Goal: Task Accomplishment & Management: Complete application form

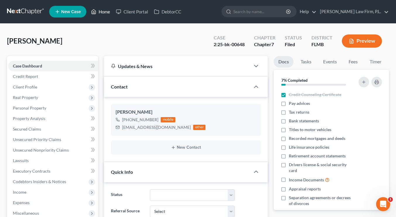
click at [108, 13] on link "Home" at bounding box center [100, 11] width 25 height 11
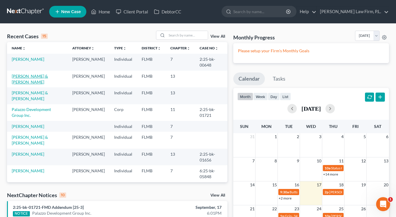
click at [34, 75] on link "[PERSON_NAME] & [PERSON_NAME]" at bounding box center [30, 79] width 36 height 11
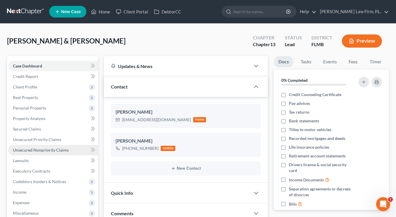
click at [38, 148] on span "Unsecured Nonpriority Claims" at bounding box center [41, 150] width 56 height 5
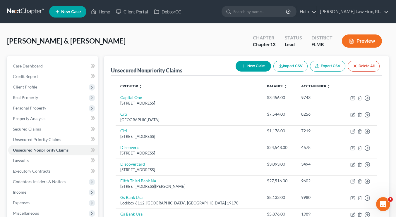
scroll to position [190, 0]
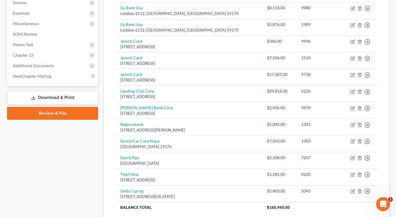
click at [58, 112] on link "Review & File" at bounding box center [52, 113] width 91 height 13
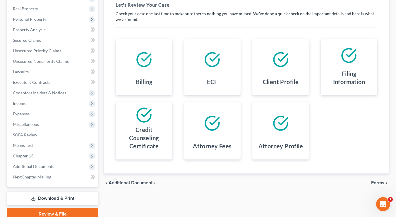
scroll to position [114, 0]
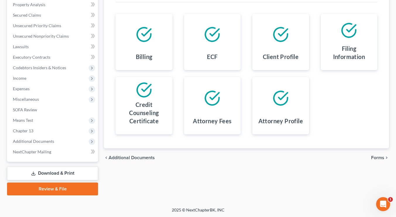
click at [376, 158] on span "Forms" at bounding box center [377, 158] width 13 height 5
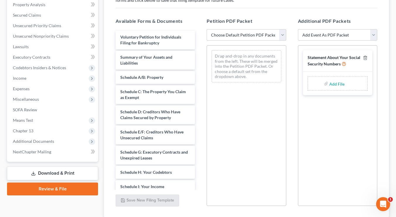
click at [282, 37] on select "Choose Default Petition PDF Packet Complete Bankruptcy Petition (all forms and …" at bounding box center [245, 35] width 79 height 12
select select "1"
click at [206, 29] on select "Choose Default Petition PDF Packet Complete Bankruptcy Petition (all forms and …" at bounding box center [245, 35] width 79 height 12
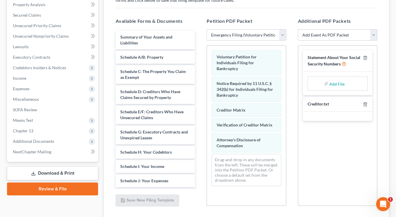
click at [331, 83] on input "file" at bounding box center [336, 83] width 14 height 11
type input "C:\fakepath\[PERSON_NAME] - Statement of SS.pdf"
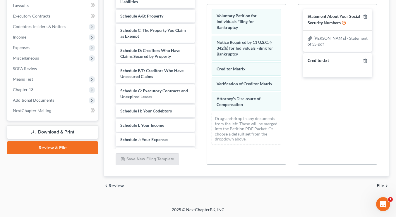
click at [381, 185] on span "File" at bounding box center [380, 186] width 8 height 5
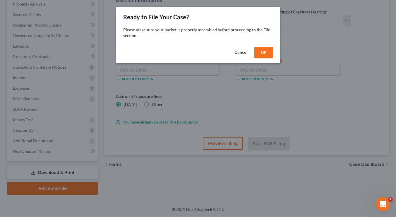
scroll to position [114, 0]
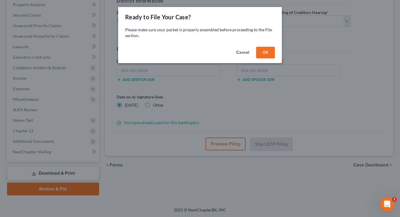
click at [272, 54] on button "OK" at bounding box center [265, 53] width 19 height 12
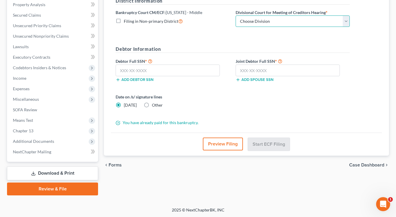
click at [251, 18] on select "Choose Division [GEOGRAPHIC_DATA][PERSON_NAME] [GEOGRAPHIC_DATA] [GEOGRAPHIC_DA…" at bounding box center [292, 21] width 114 height 12
select select "0"
click at [235, 15] on select "Choose Division [GEOGRAPHIC_DATA][PERSON_NAME] [GEOGRAPHIC_DATA] [GEOGRAPHIC_DA…" at bounding box center [292, 21] width 114 height 12
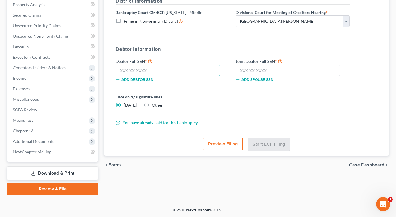
click at [143, 70] on input "text" at bounding box center [167, 71] width 104 height 12
type input "266-61-3681"
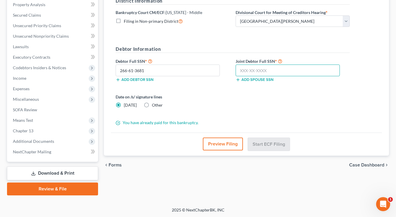
click at [254, 71] on input "text" at bounding box center [287, 71] width 104 height 12
type input "436-57-6833"
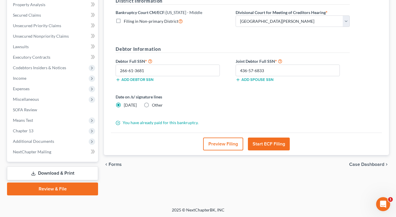
click at [264, 143] on button "Start ECF Filing" at bounding box center [269, 144] width 42 height 13
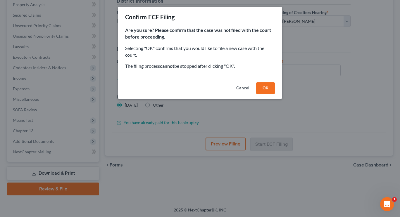
click at [265, 90] on button "OK" at bounding box center [265, 88] width 19 height 12
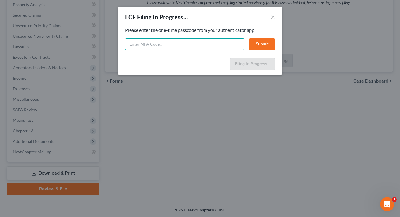
click at [173, 46] on input "text" at bounding box center [184, 44] width 119 height 12
paste input "bp7x-uylo-qrrz-qr5k"
type input "bp7x-uylo-qrrz-qr5k"
click at [259, 46] on button "Submit" at bounding box center [262, 44] width 26 height 12
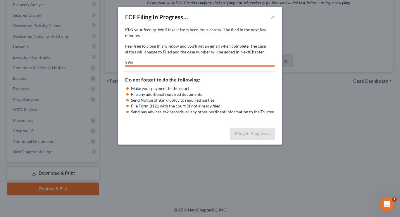
select select "0"
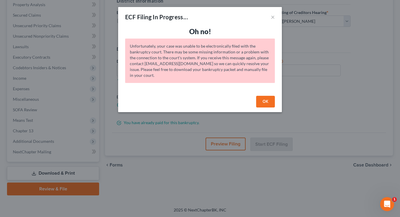
click at [262, 102] on button "OK" at bounding box center [265, 102] width 19 height 12
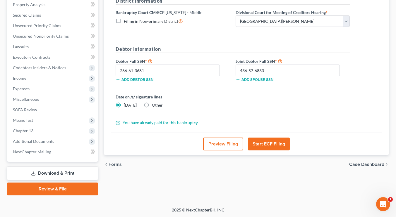
scroll to position [0, 0]
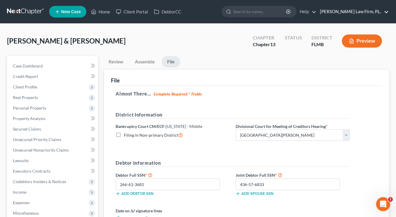
click at [381, 11] on link "[PERSON_NAME] Law Firm, P.L." at bounding box center [353, 11] width 72 height 11
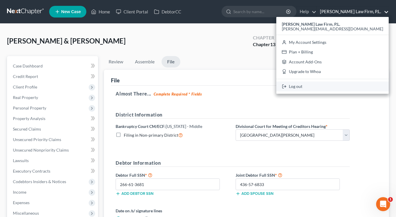
click at [331, 86] on link "Log out" at bounding box center [332, 87] width 112 height 10
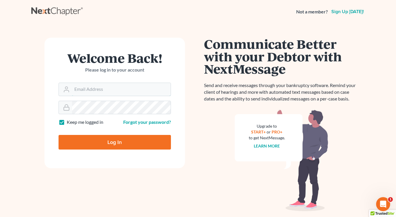
type input "[PERSON_NAME][EMAIL_ADDRESS][DOMAIN_NAME]"
click at [116, 140] on input "Log In" at bounding box center [114, 142] width 112 height 15
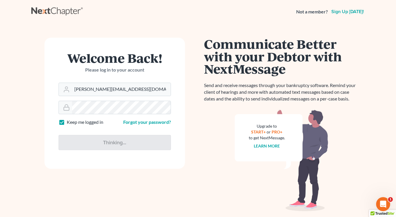
type input "Thinking..."
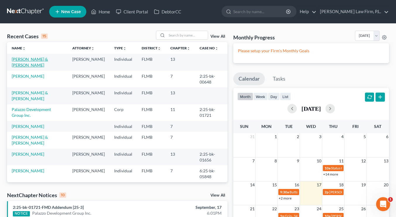
click at [30, 58] on link "[PERSON_NAME] & [PERSON_NAME]" at bounding box center [30, 62] width 36 height 11
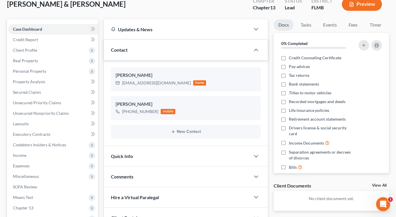
scroll to position [39, 0]
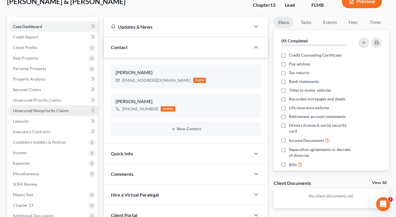
click at [63, 109] on span "Unsecured Nonpriority Claims" at bounding box center [41, 110] width 56 height 5
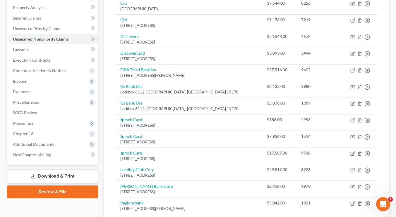
scroll to position [238, 0]
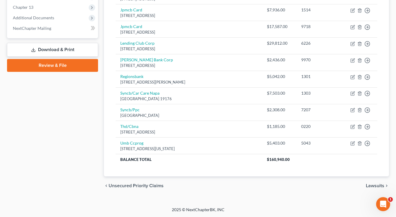
click at [57, 67] on link "Review & File" at bounding box center [52, 65] width 91 height 13
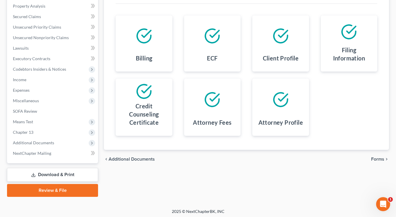
scroll to position [113, 0]
click at [379, 157] on span "Forms" at bounding box center [377, 159] width 13 height 5
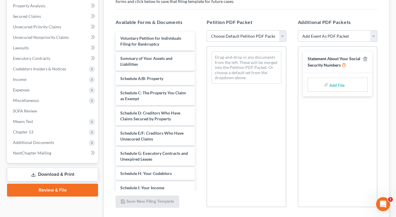
click at [283, 34] on select "Choose Default Petition PDF Packet Complete Bankruptcy Petition (all forms and …" at bounding box center [245, 36] width 79 height 12
select select "1"
click at [206, 30] on select "Choose Default Petition PDF Packet Complete Bankruptcy Petition (all forms and …" at bounding box center [245, 36] width 79 height 12
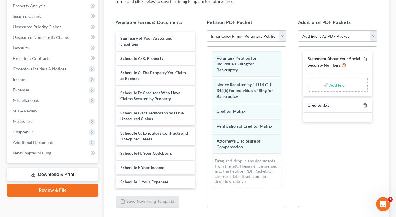
click at [329, 85] on label "Add File" at bounding box center [337, 85] width 16 height 11
click at [334, 83] on input "file" at bounding box center [336, 85] width 14 height 11
type input "C:\fakepath\[PERSON_NAME] - Statement of SS.pdf"
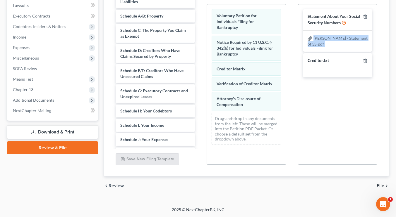
click at [379, 186] on span "File" at bounding box center [380, 186] width 8 height 5
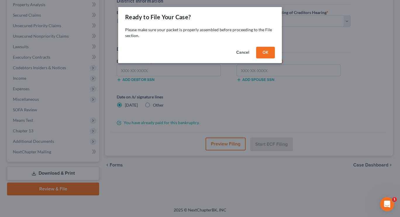
click at [267, 54] on button "OK" at bounding box center [265, 53] width 19 height 12
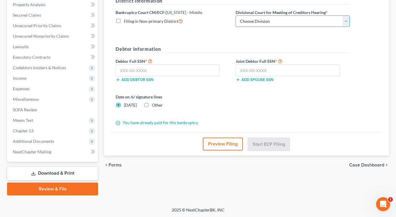
click at [255, 25] on select "Choose Division [GEOGRAPHIC_DATA][PERSON_NAME] [GEOGRAPHIC_DATA] [GEOGRAPHIC_DA…" at bounding box center [292, 21] width 114 height 12
select select "0"
click at [235, 15] on select "Choose Division [GEOGRAPHIC_DATA][PERSON_NAME] [GEOGRAPHIC_DATA] [GEOGRAPHIC_DA…" at bounding box center [292, 21] width 114 height 12
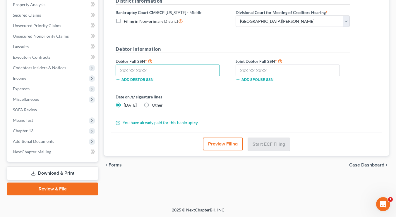
click at [157, 69] on input "text" at bounding box center [167, 71] width 104 height 12
type input "266-61-3681"
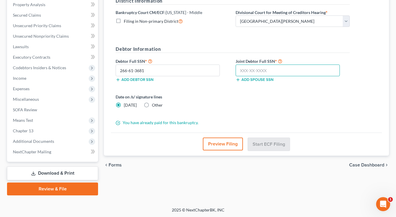
click at [243, 72] on input "text" at bounding box center [287, 71] width 104 height 12
type input "436-57-6833"
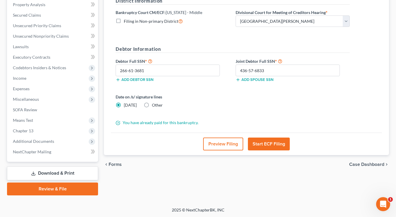
click at [266, 148] on button "Start ECF Filing" at bounding box center [269, 144] width 42 height 13
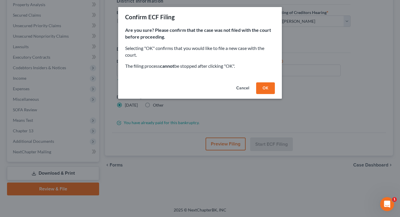
click at [268, 89] on button "OK" at bounding box center [265, 88] width 19 height 12
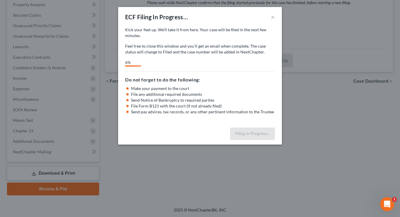
select select "0"
